Goal: Task Accomplishment & Management: Manage account settings

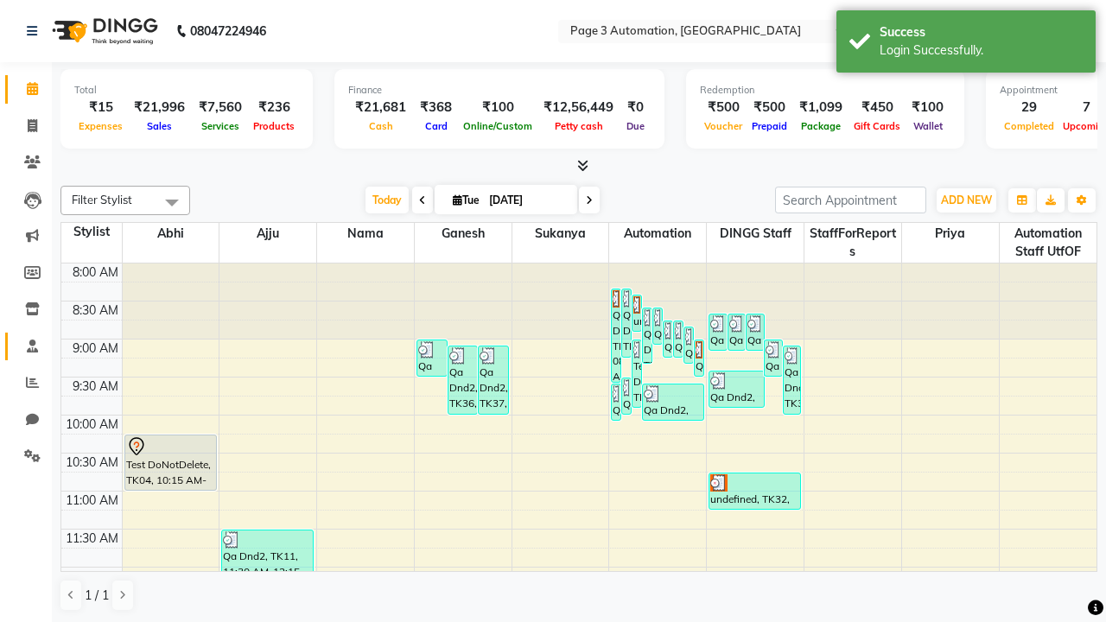
click at [26, 346] on span at bounding box center [32, 347] width 30 height 20
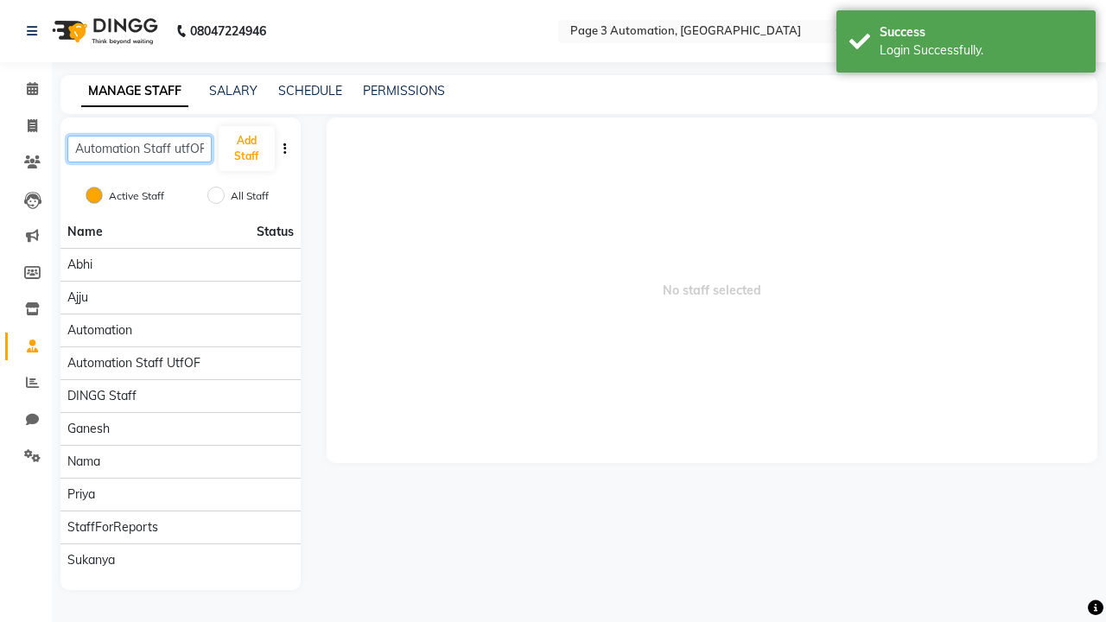
scroll to position [0, 3]
type input "Automation Staff utfOF"
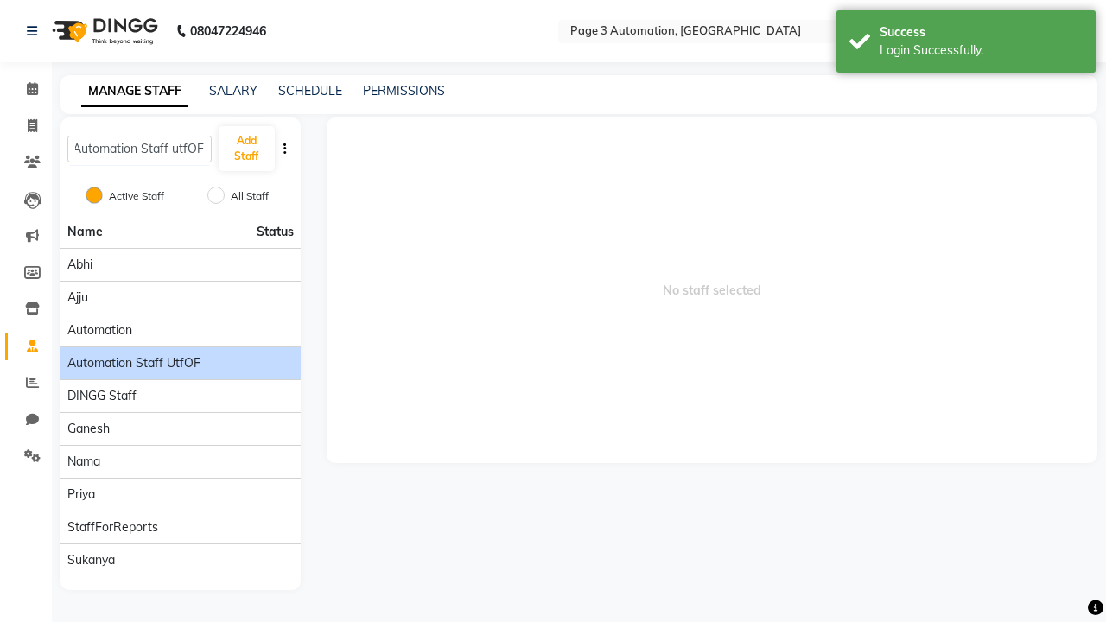
click at [180, 354] on span "Automation Staff utfOF" at bounding box center [133, 363] width 133 height 18
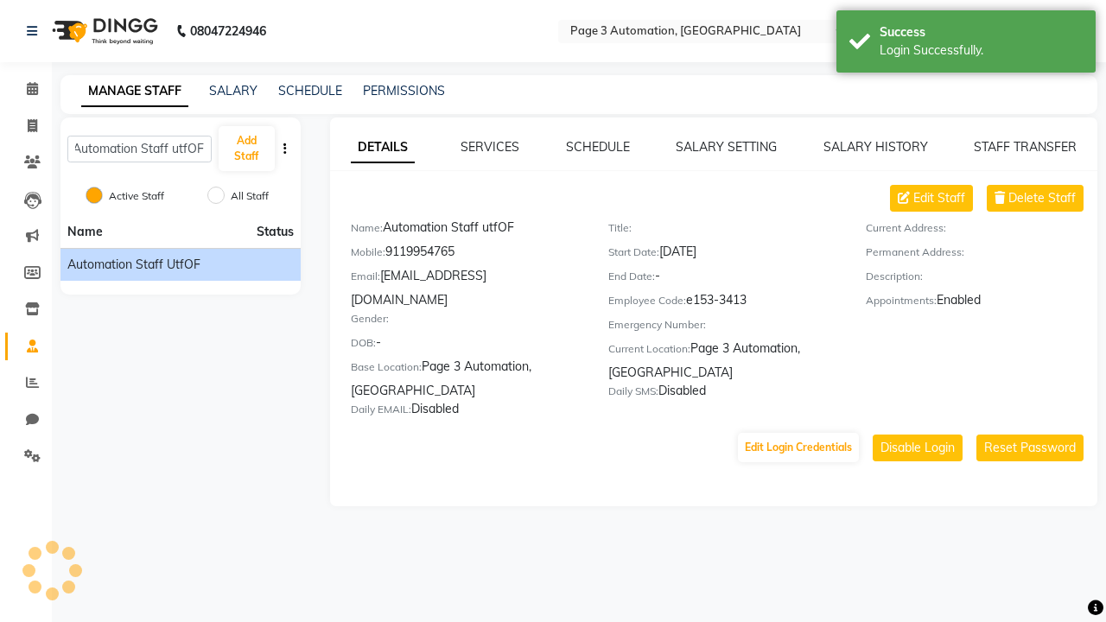
scroll to position [0, 0]
click at [382, 147] on link "DETAILS" at bounding box center [383, 147] width 64 height 31
click at [1042, 198] on span "Delete Staff" at bounding box center [1041, 198] width 67 height 18
